Goal: Task Accomplishment & Management: Complete application form

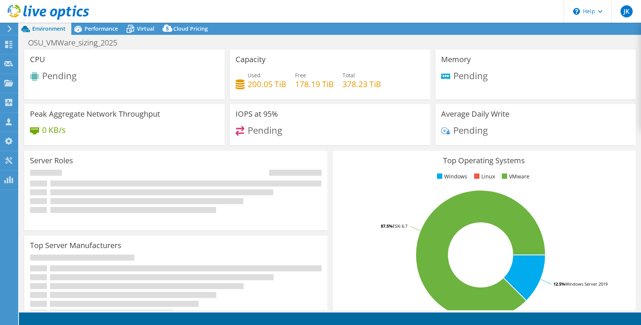
select select "USD"
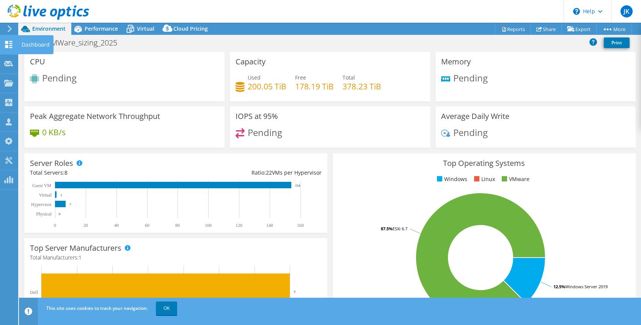
click at [9, 42] on icon at bounding box center [8, 44] width 9 height 7
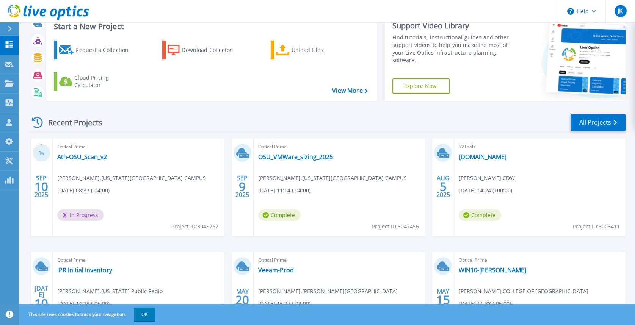
scroll to position [38, 0]
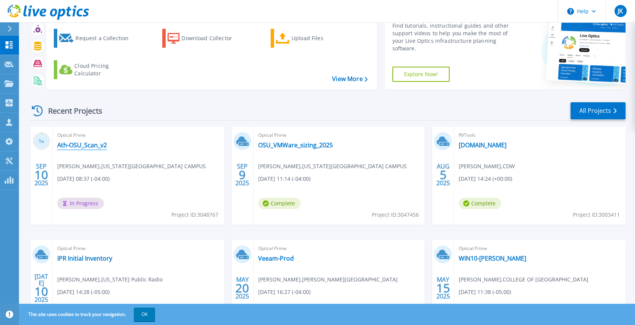
click at [77, 144] on link "Ath-OSU_Scan_v2" at bounding box center [82, 145] width 50 height 8
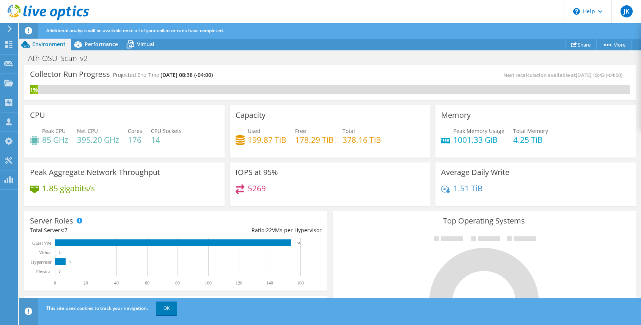
click at [11, 45] on icon at bounding box center [8, 44] width 9 height 7
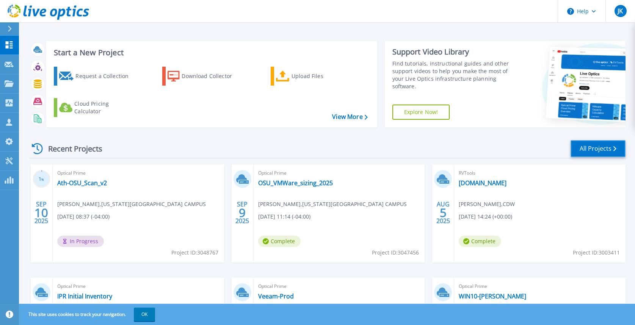
click at [581, 148] on link "All Projects" at bounding box center [598, 148] width 55 height 17
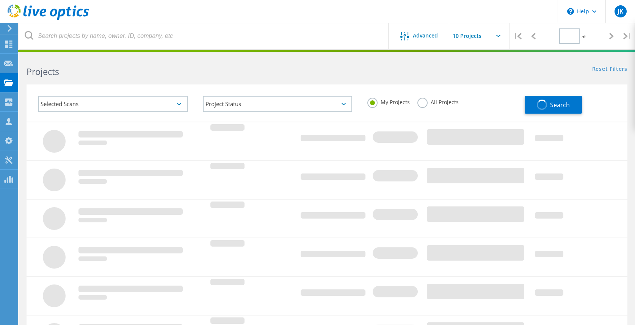
type input "1"
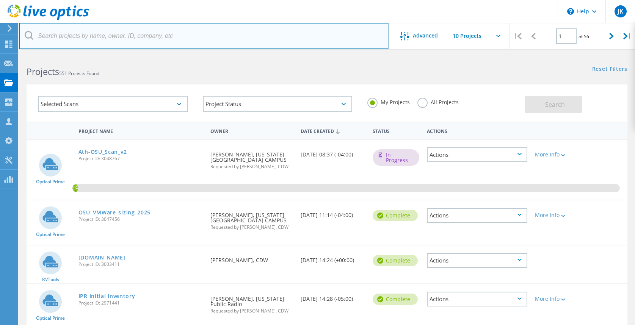
click at [149, 30] on input "text" at bounding box center [204, 36] width 370 height 27
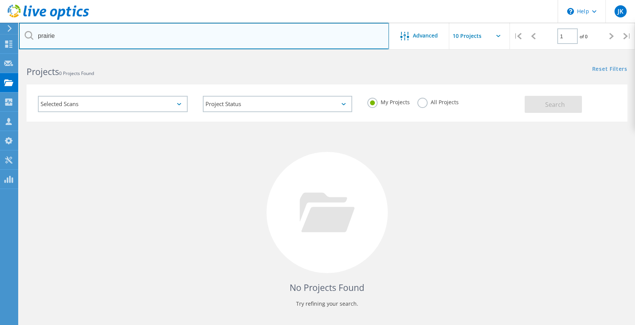
drag, startPoint x: 75, startPoint y: 34, endPoint x: -15, endPoint y: 49, distance: 91.4
click at [0, 49] on html "\n Help Explore Helpful Articles Contact Support JK Partner Team Member JEFF KI…" at bounding box center [317, 174] width 635 height 349
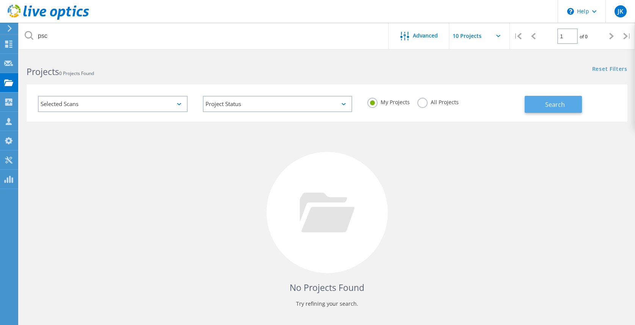
click at [544, 108] on button "Search" at bounding box center [553, 104] width 57 height 17
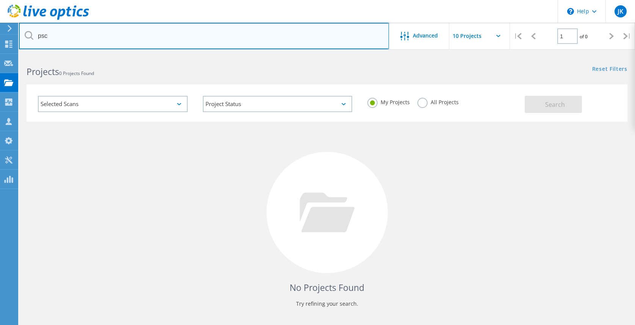
drag, startPoint x: 71, startPoint y: 38, endPoint x: 35, endPoint y: 24, distance: 39.6
click at [34, 41] on input "psc" at bounding box center [204, 36] width 370 height 27
type input "loeckle"
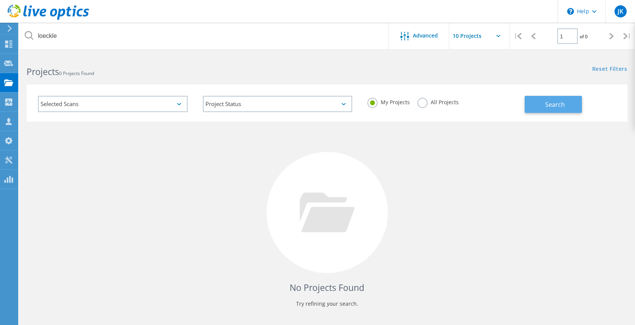
click at [544, 108] on button "Search" at bounding box center [553, 104] width 57 height 17
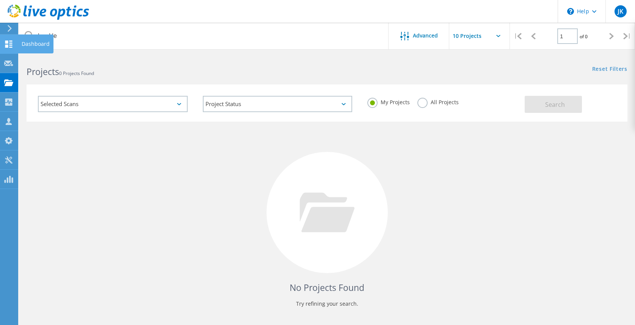
click at [9, 43] on icon at bounding box center [8, 44] width 9 height 7
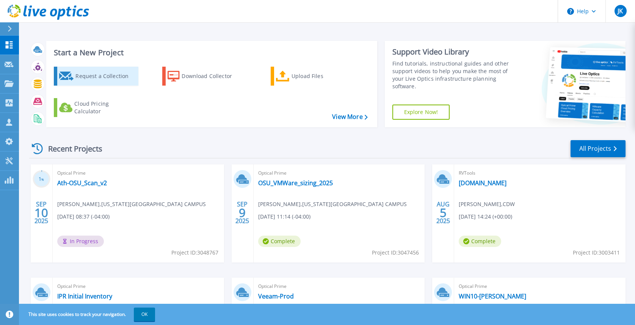
click at [86, 74] on div "Request a Collection" at bounding box center [105, 76] width 61 height 15
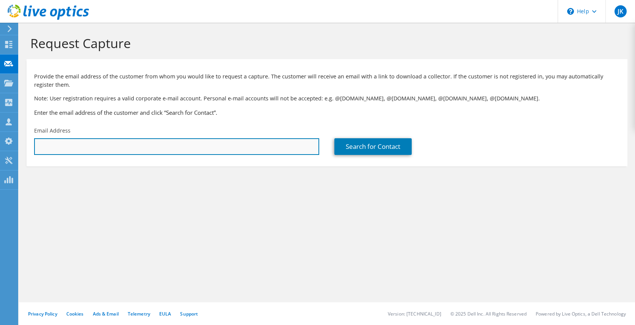
click at [101, 146] on input "text" at bounding box center [176, 146] width 285 height 17
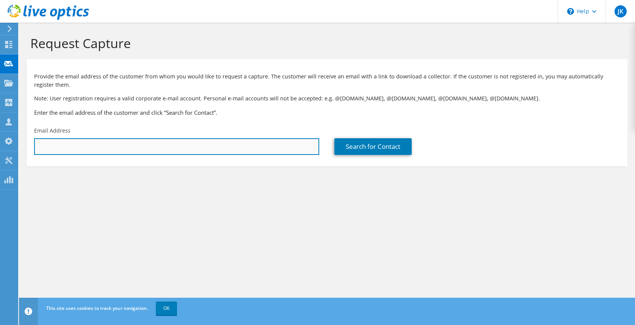
paste input "joelhowa@umich.edu"
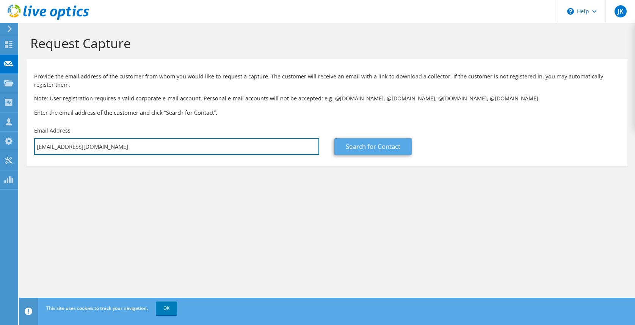
type input "joelhowa@umich.edu"
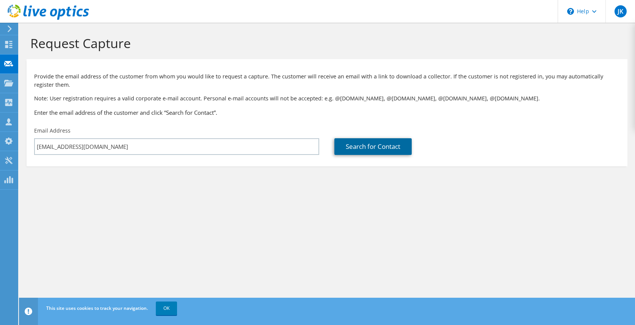
click at [357, 146] on link "Search for Contact" at bounding box center [372, 146] width 77 height 17
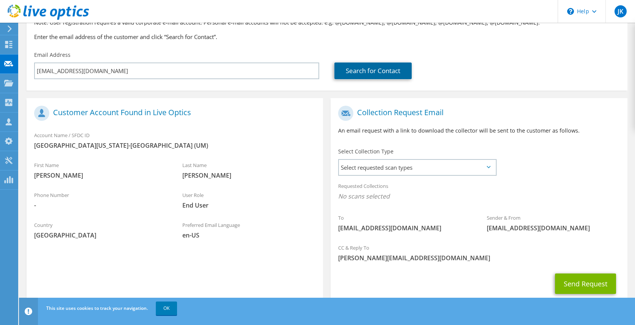
scroll to position [98, 0]
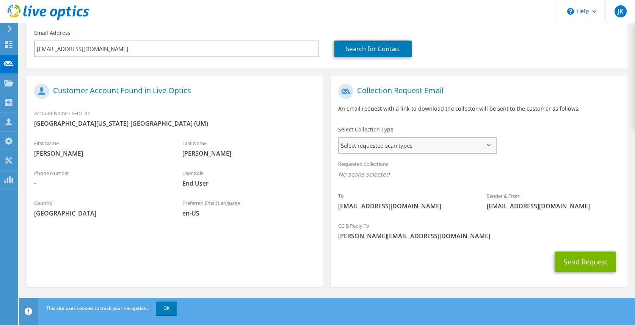
click at [364, 142] on span "Select requested scan types" at bounding box center [417, 145] width 156 height 15
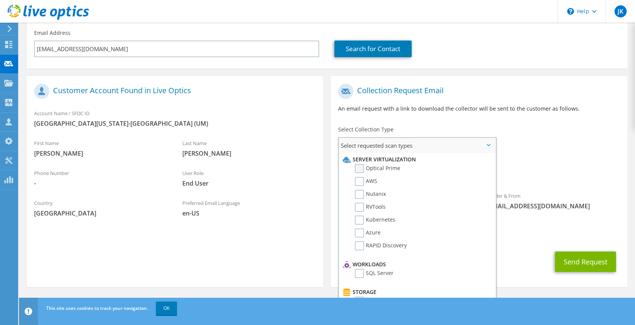
click at [377, 168] on label "Optical Prime" at bounding box center [378, 168] width 46 height 9
click at [0, 0] on input "Optical Prime" at bounding box center [0, 0] width 0 height 0
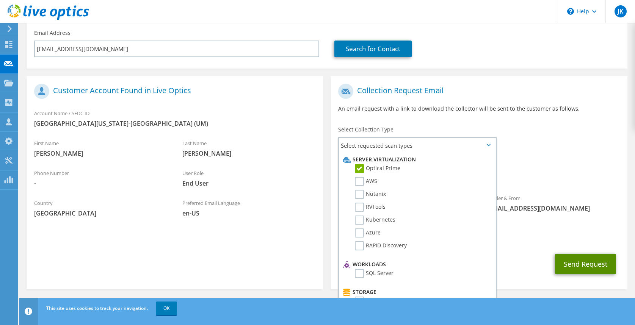
click at [577, 262] on button "Send Request" at bounding box center [585, 264] width 61 height 20
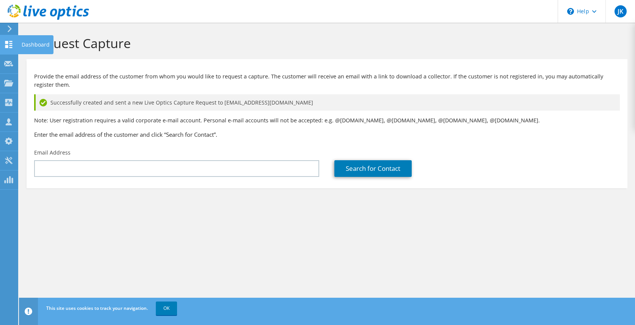
click at [10, 42] on icon at bounding box center [8, 44] width 9 height 7
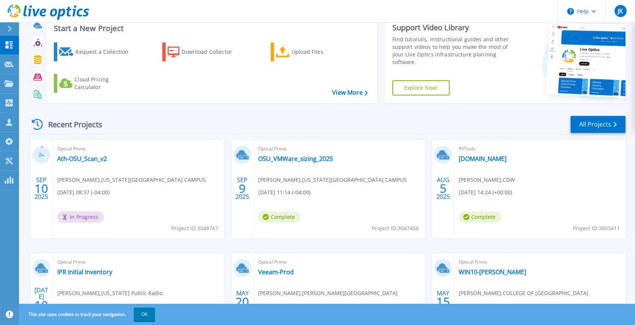
scroll to position [38, 0]
